Goal: Information Seeking & Learning: Learn about a topic

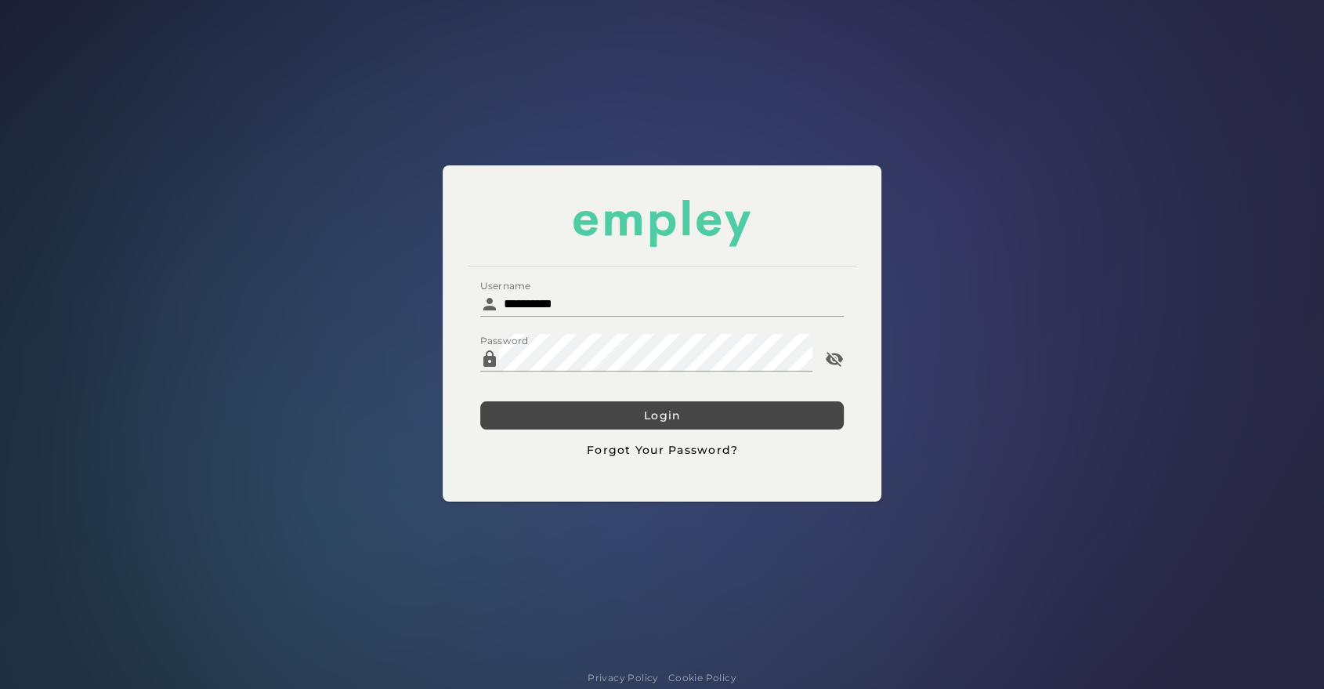
click at [548, 402] on button "Login" at bounding box center [661, 415] width 363 height 28
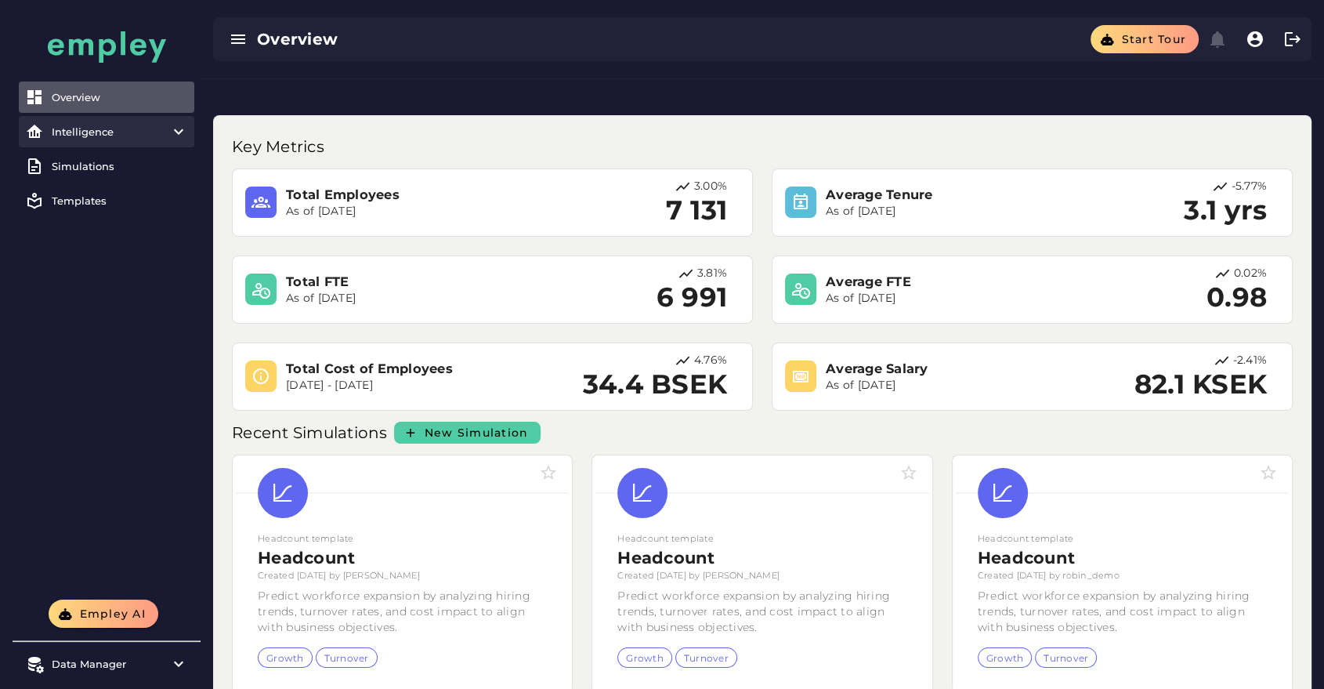
click at [110, 129] on div "Intelligence" at bounding box center [107, 131] width 110 height 13
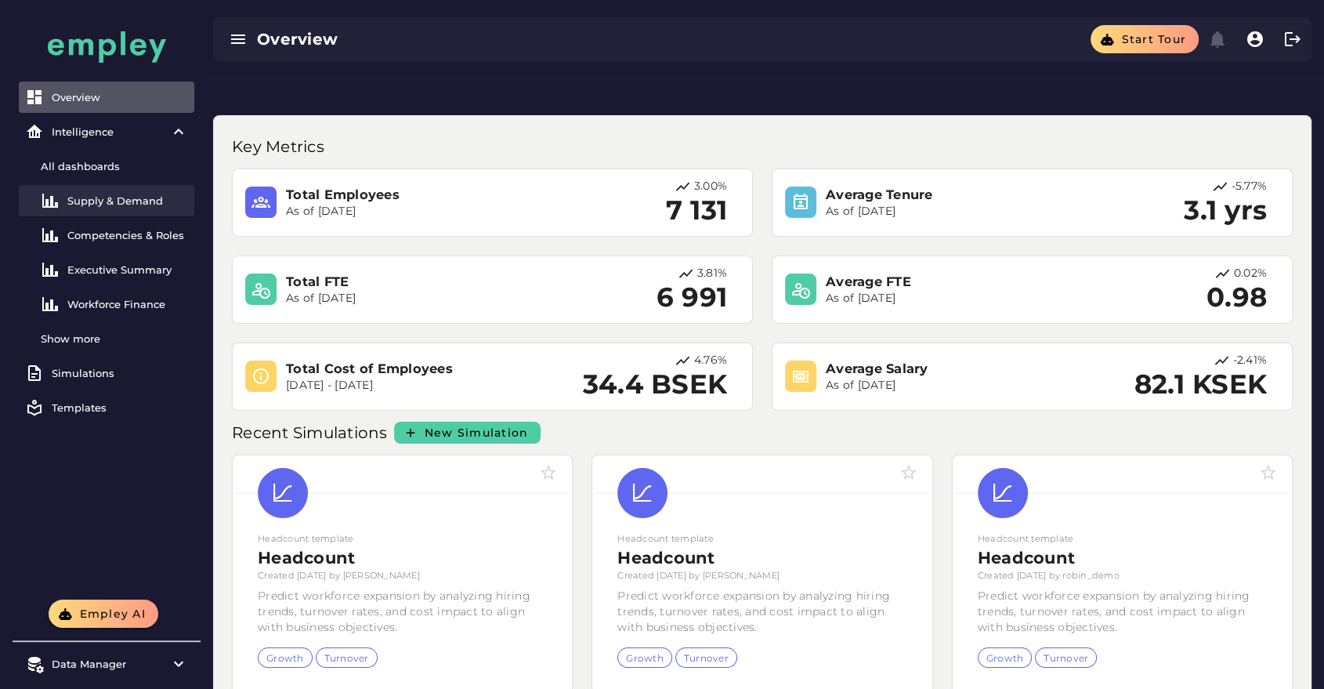
click at [104, 204] on div "Supply & Demand" at bounding box center [127, 200] width 121 height 13
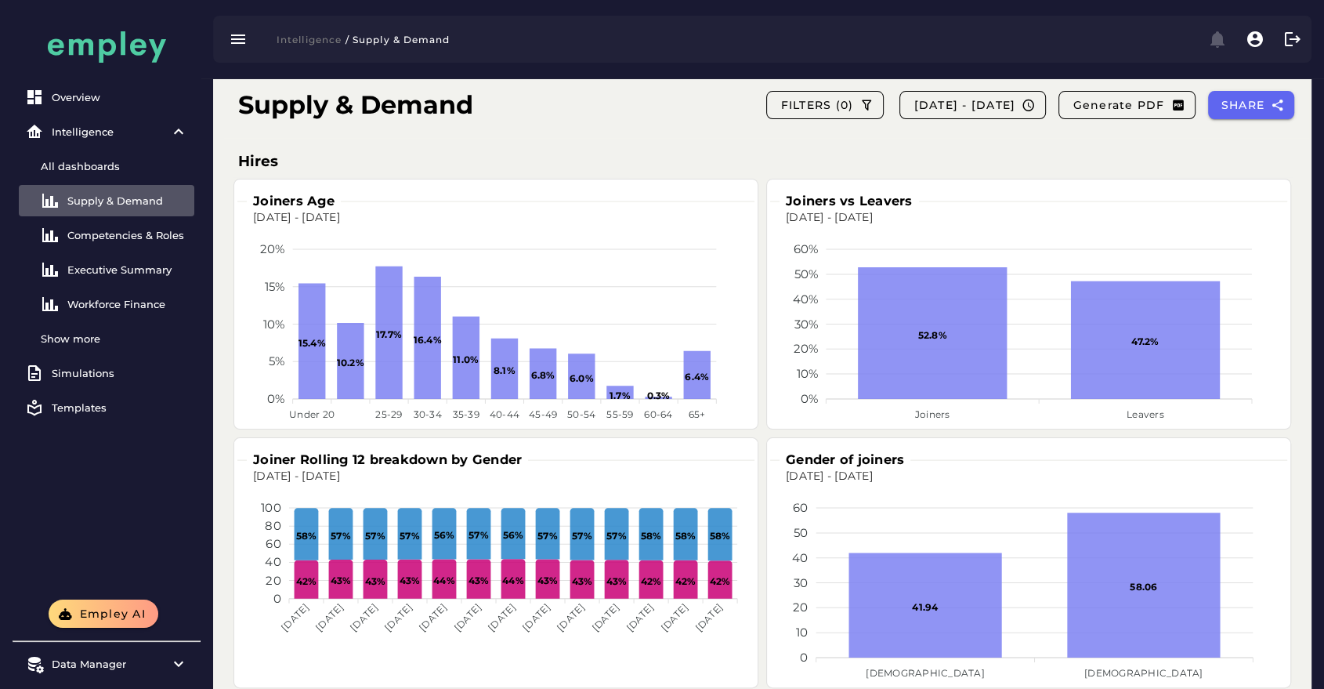
scroll to position [257, 0]
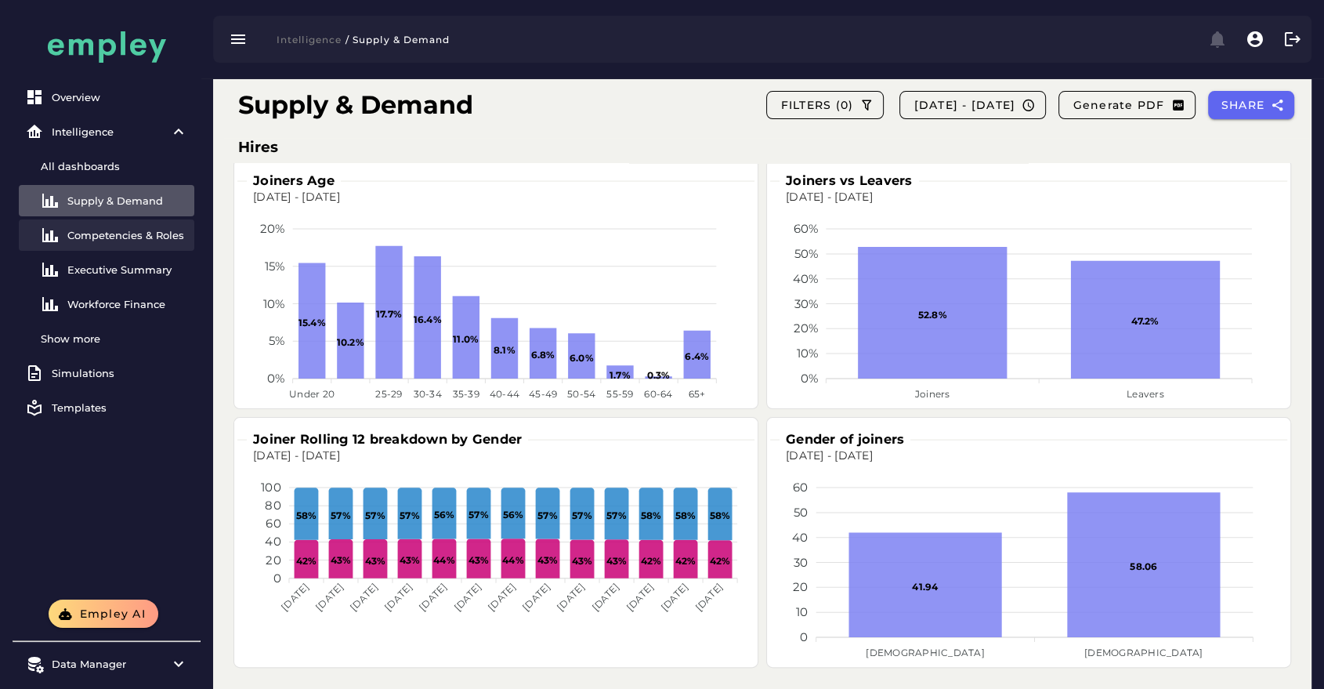
click at [175, 230] on div "Competencies & Roles" at bounding box center [127, 235] width 121 height 13
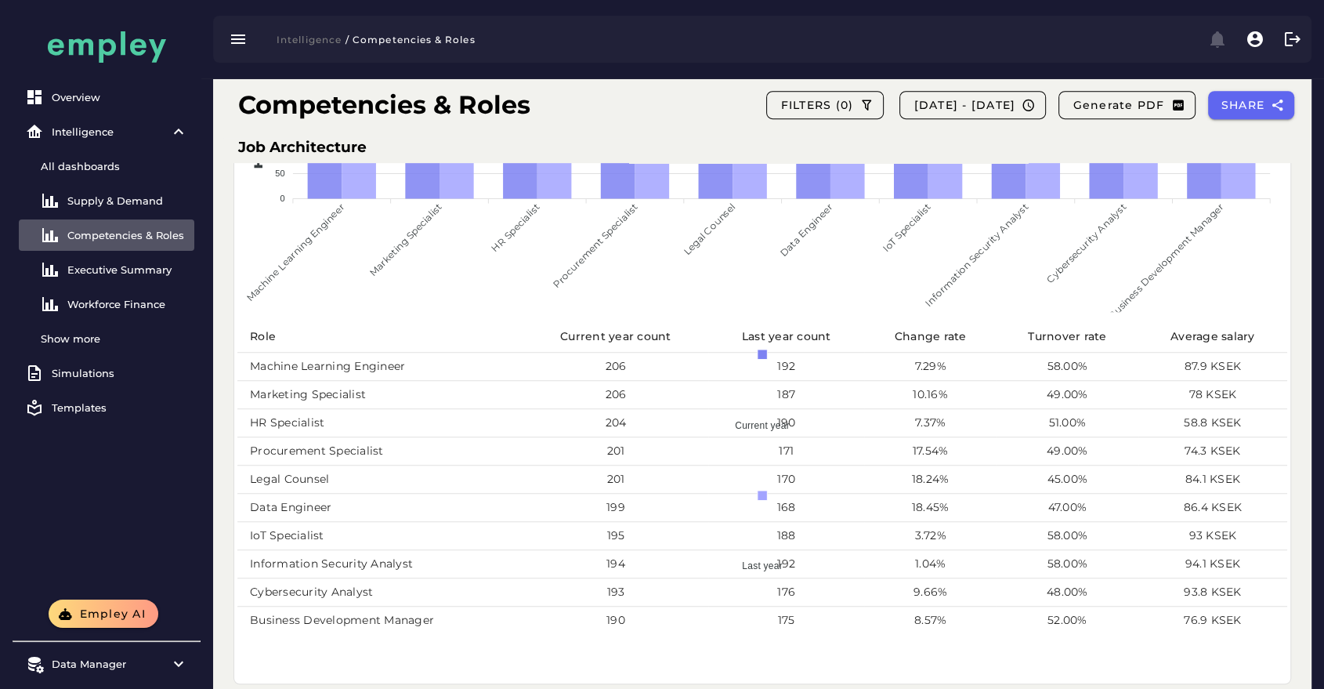
scroll to position [773, 0]
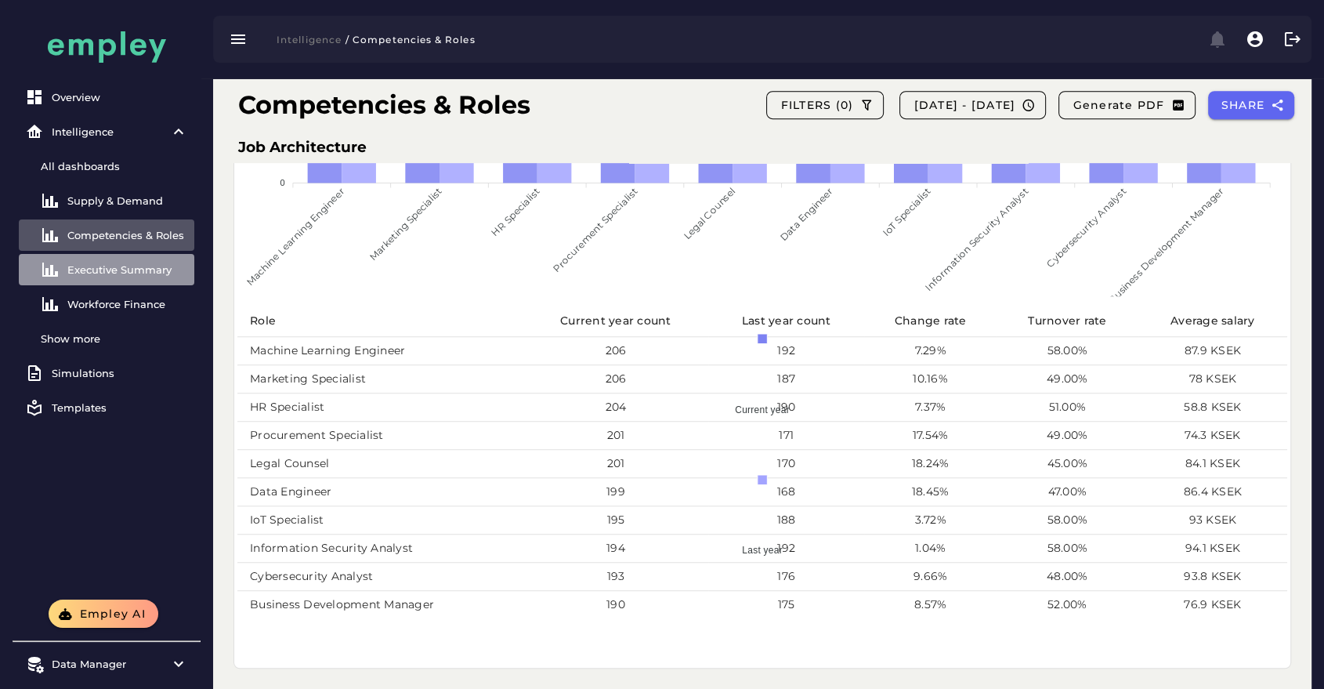
click at [169, 273] on div "Executive Summary" at bounding box center [127, 269] width 121 height 13
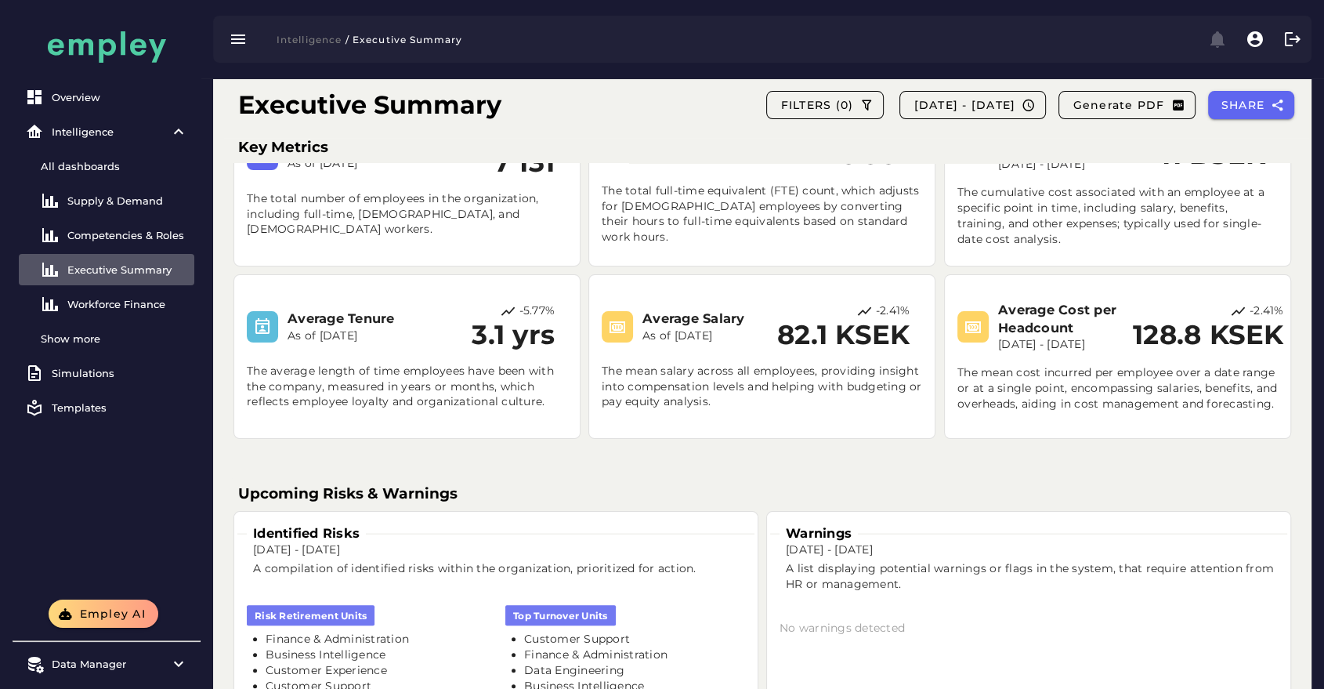
scroll to position [2, 0]
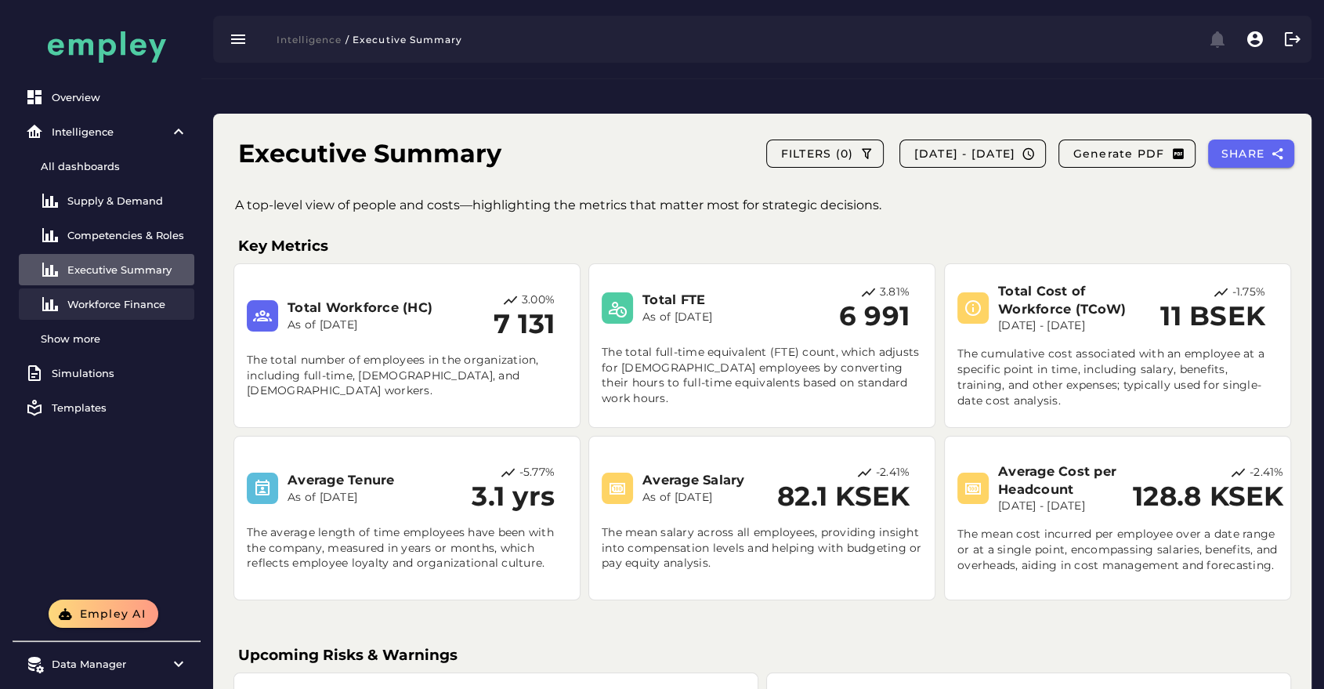
click at [114, 301] on div "Workforce Finance" at bounding box center [127, 304] width 121 height 13
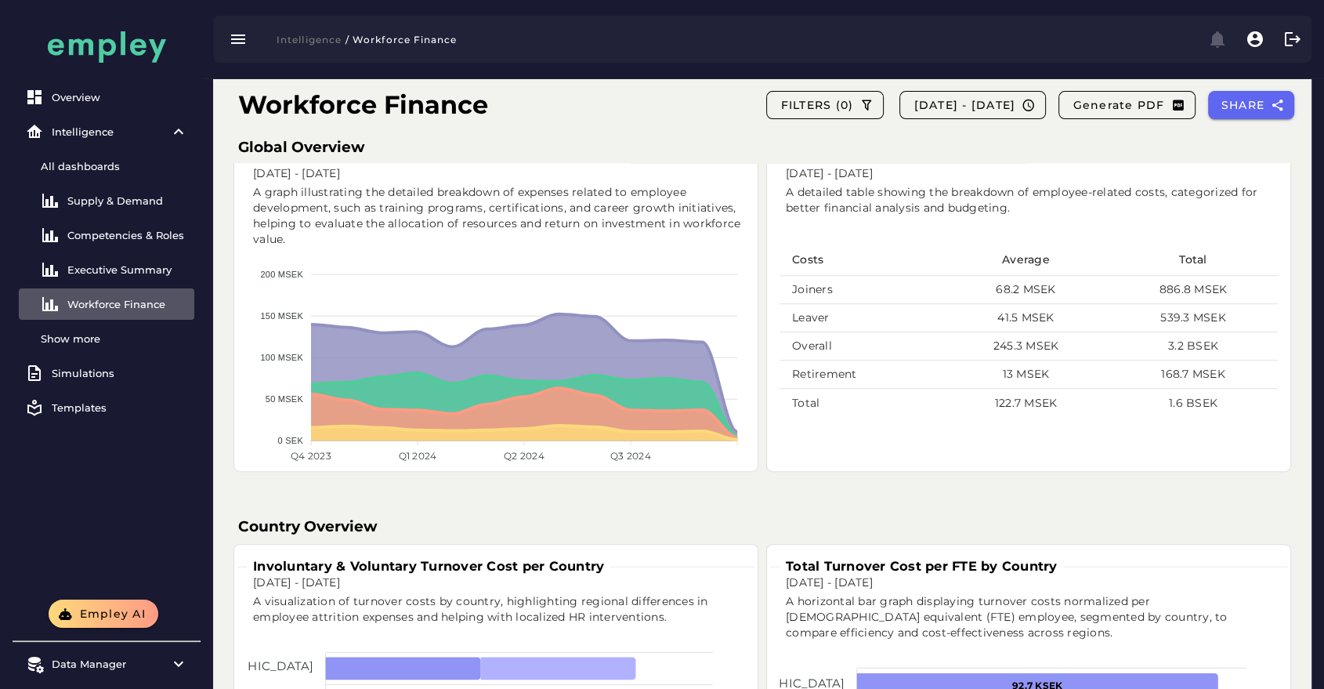
scroll to position [551, 0]
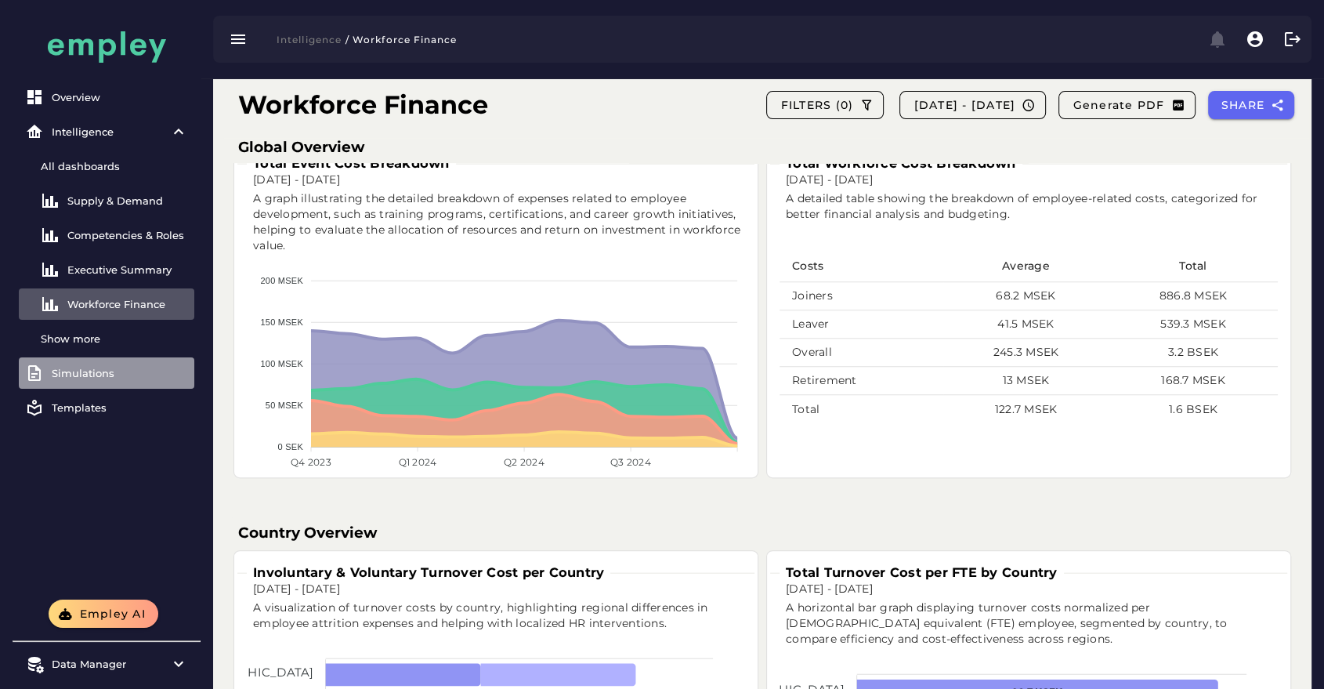
click at [94, 363] on link "Simulations" at bounding box center [106, 372] width 175 height 31
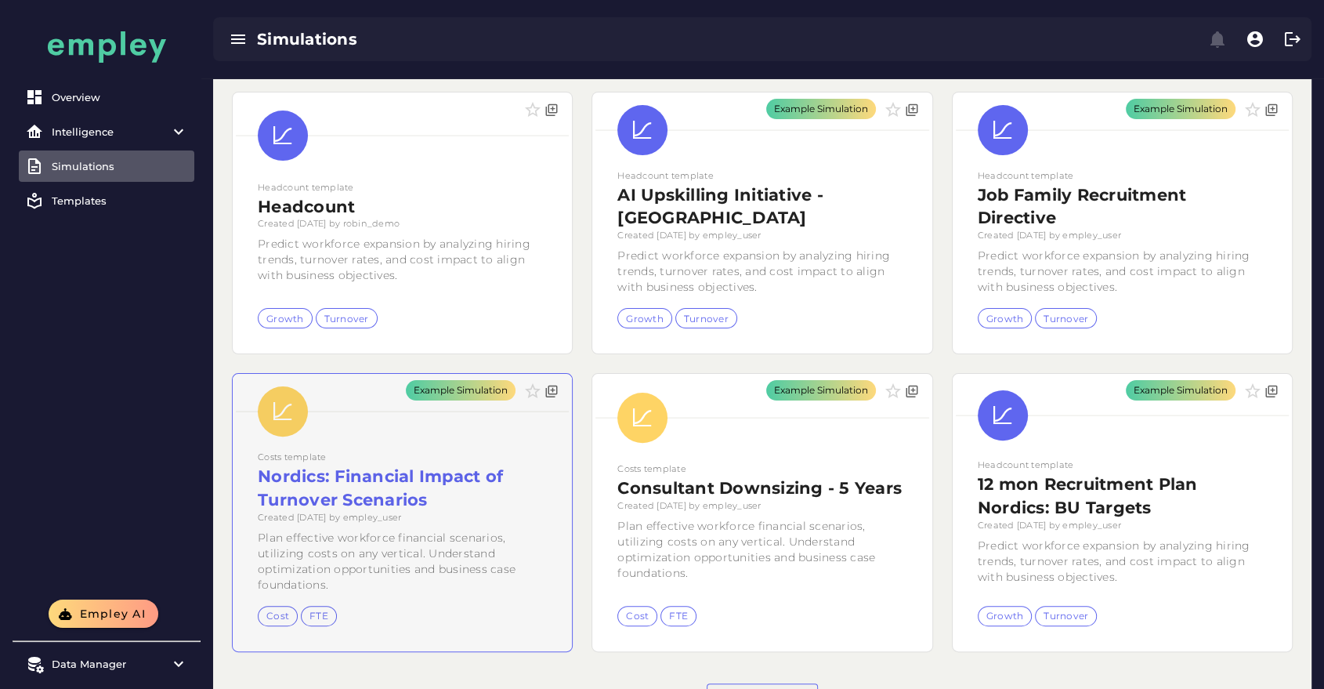
scroll to position [326, 0]
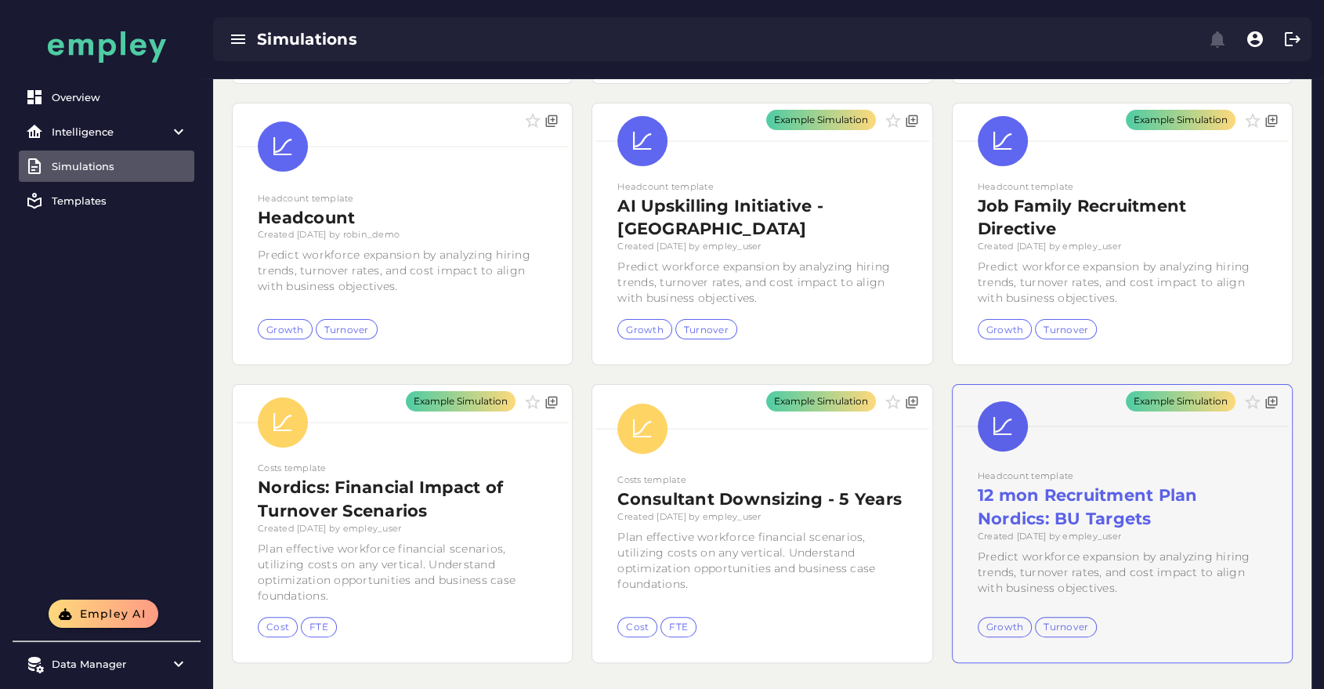
click at [1063, 454] on div "Example Simulation" at bounding box center [1122, 523] width 339 height 277
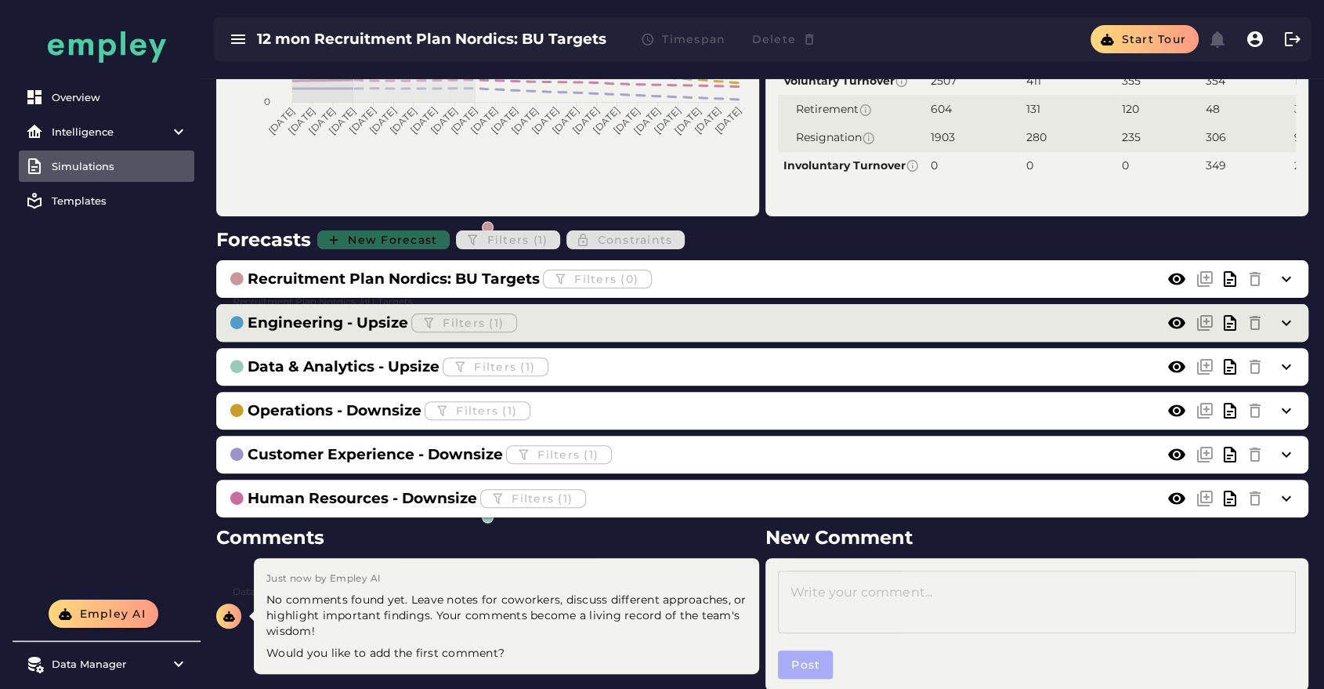
scroll to position [434, 0]
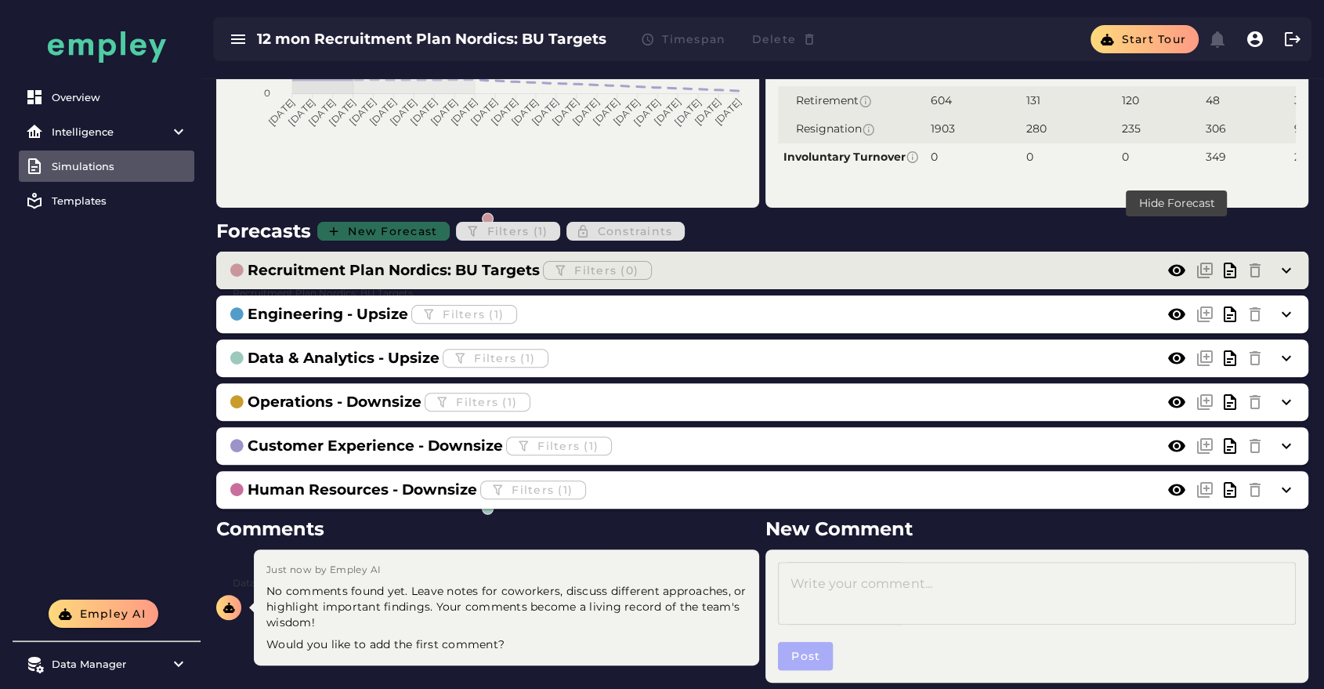
click at [1174, 261] on icon at bounding box center [1176, 270] width 19 height 19
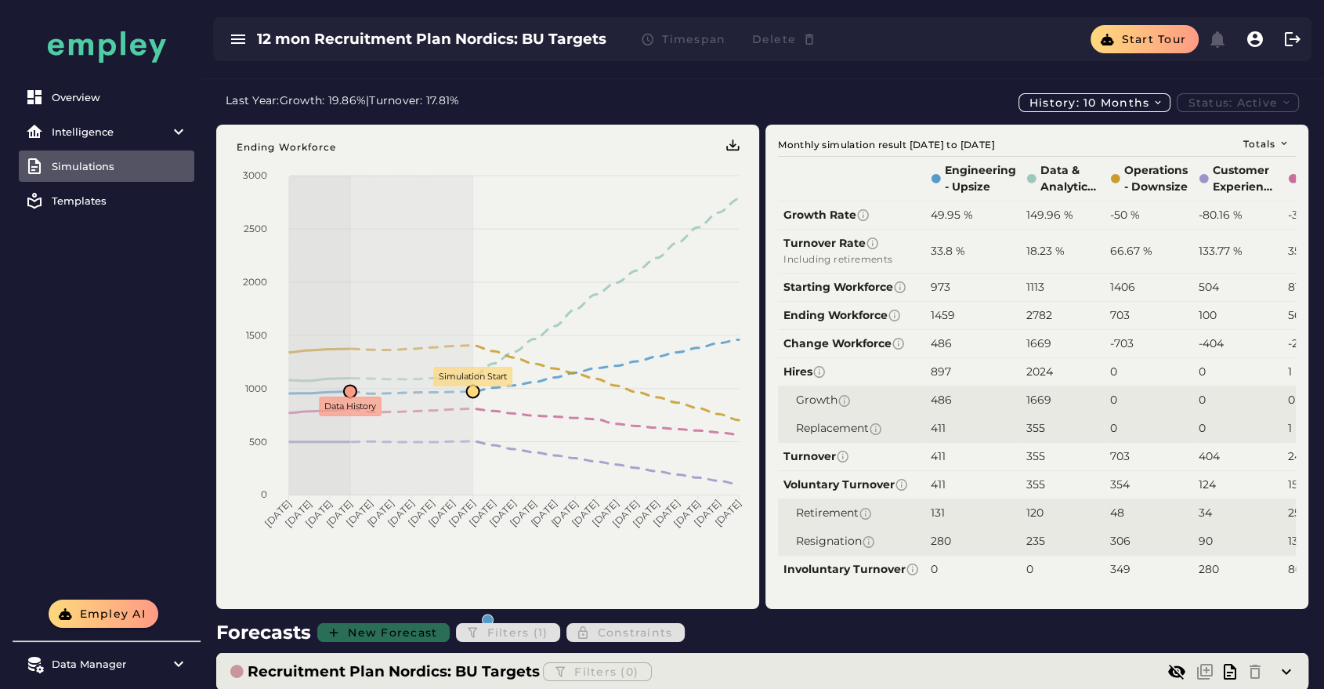
scroll to position [0, 0]
